Goal: Task Accomplishment & Management: Use online tool/utility

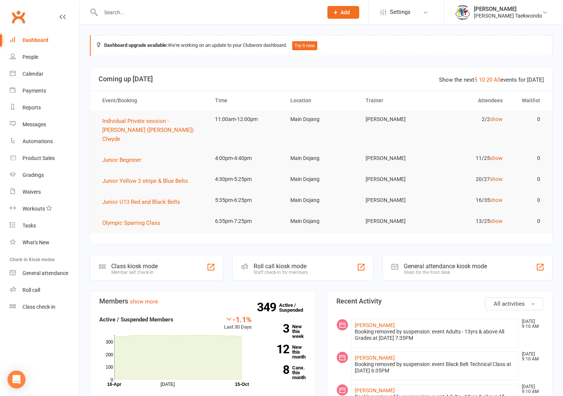
click at [31, 71] on div "Calendar" at bounding box center [32, 74] width 21 height 6
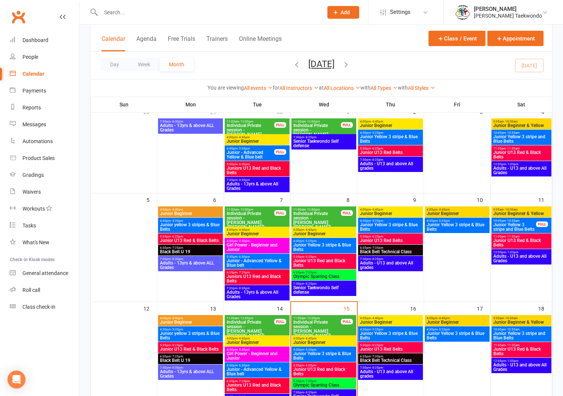
scroll to position [186, 0]
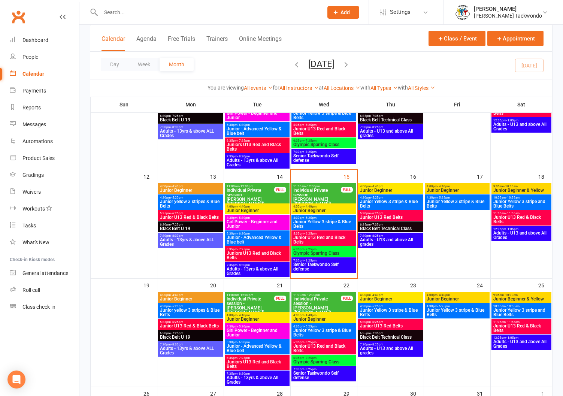
click at [315, 206] on span "- 4:40pm" at bounding box center [310, 206] width 12 height 3
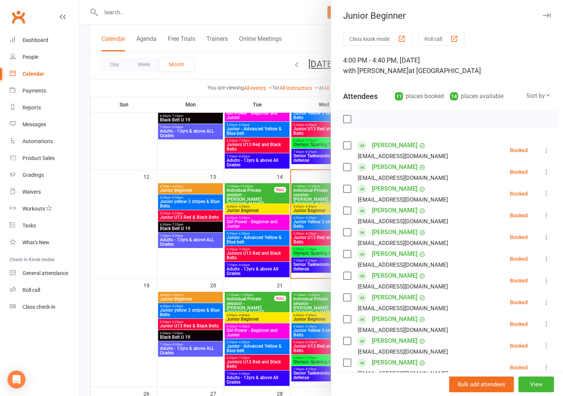
click at [432, 37] on button "Roll call" at bounding box center [441, 39] width 46 height 14
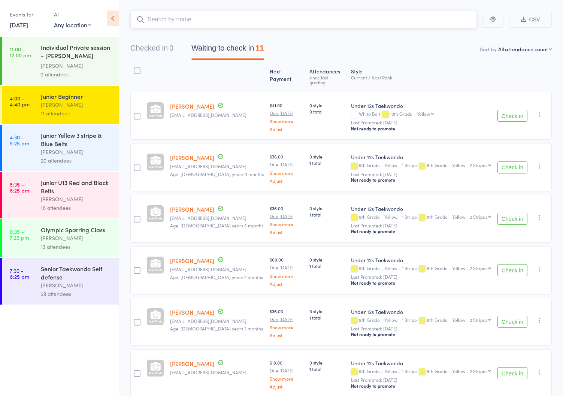
scroll to position [40, 0]
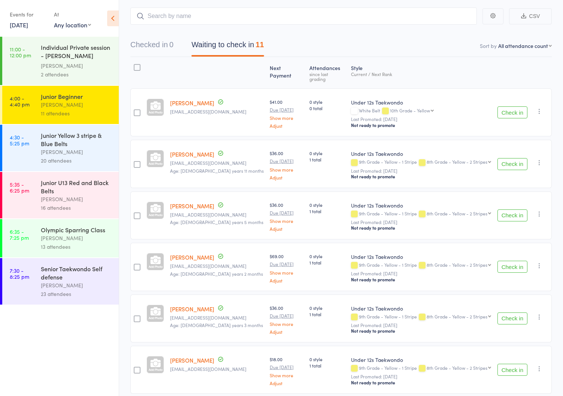
click at [50, 142] on div "Junior Yellow 3 stripe & Blue Belts" at bounding box center [77, 139] width 72 height 16
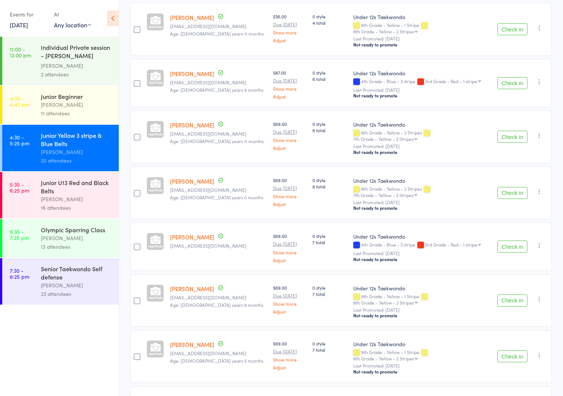
scroll to position [492, 0]
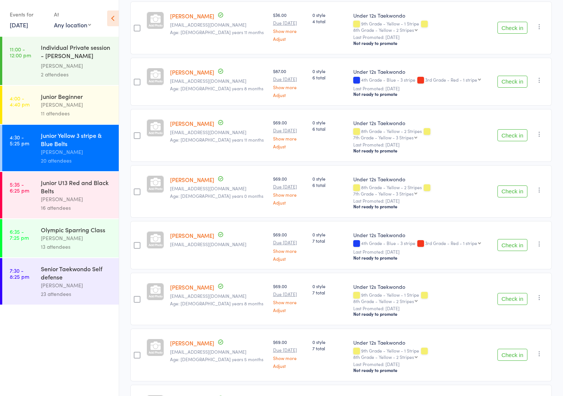
click at [60, 189] on div "Junior U13 Red and Black Belts" at bounding box center [77, 186] width 72 height 16
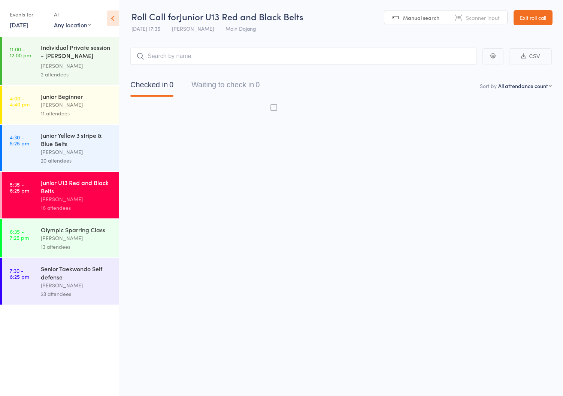
scroll to position [5, 0]
